Goal: Navigation & Orientation: Find specific page/section

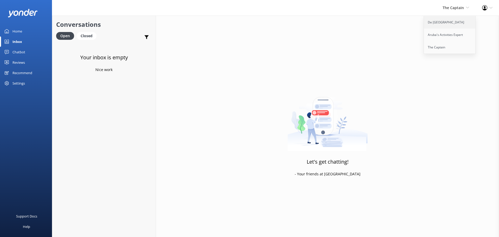
click at [449, 22] on link "De [GEOGRAPHIC_DATA]" at bounding box center [450, 22] width 52 height 12
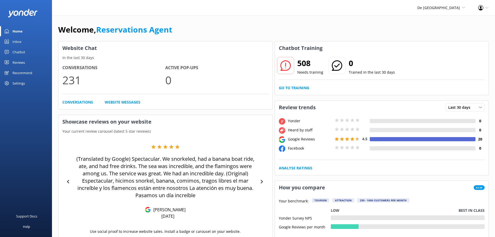
click at [25, 40] on link "Inbox" at bounding box center [26, 41] width 52 height 10
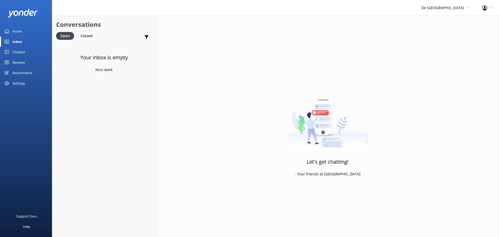
click at [443, 11] on div "De [GEOGRAPHIC_DATA] [GEOGRAPHIC_DATA] [GEOGRAPHIC_DATA]'s Activities Expert Th…" at bounding box center [445, 8] width 61 height 16
click at [433, 45] on link "The Captain" at bounding box center [450, 47] width 52 height 12
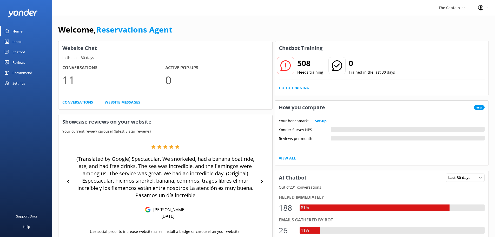
click at [17, 44] on div "Inbox" at bounding box center [16, 41] width 9 height 10
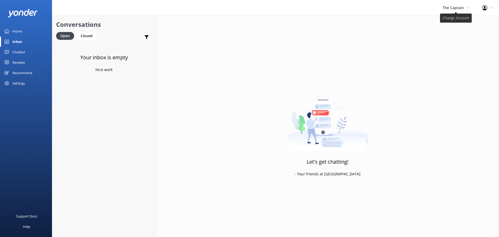
click at [444, 7] on span "The Captain" at bounding box center [452, 7] width 21 height 5
click at [451, 25] on link "De [GEOGRAPHIC_DATA]" at bounding box center [450, 22] width 52 height 12
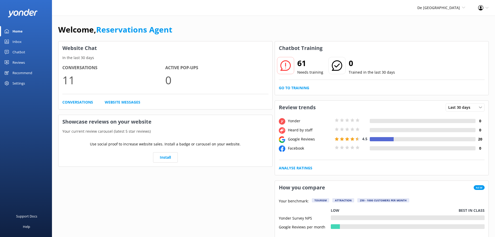
click at [22, 41] on link "Inbox" at bounding box center [26, 41] width 52 height 10
